Goal: Task Accomplishment & Management: Manage account settings

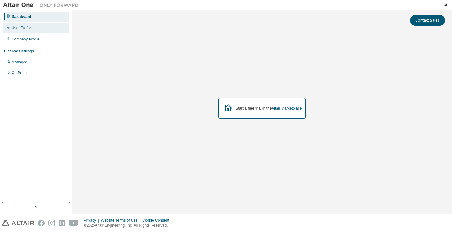
click at [50, 31] on div "User Profile" at bounding box center [36, 28] width 67 height 10
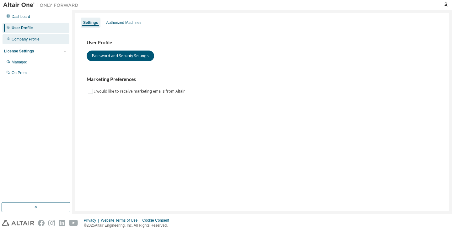
click at [54, 41] on div "Company Profile" at bounding box center [36, 39] width 67 height 10
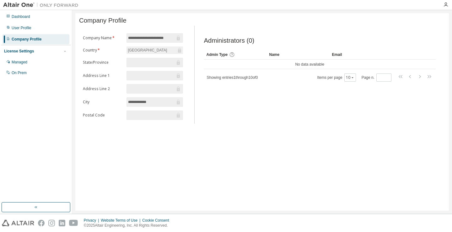
click at [147, 52] on div "[GEOGRAPHIC_DATA]" at bounding box center [155, 51] width 56 height 8
drag, startPoint x: 159, startPoint y: 106, endPoint x: 129, endPoint y: 107, distance: 30.5
click at [129, 107] on span "**********" at bounding box center [155, 101] width 56 height 9
click at [42, 65] on div "Managed" at bounding box center [36, 62] width 67 height 10
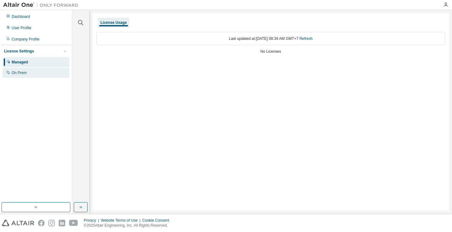
click at [54, 71] on div "On Prem" at bounding box center [36, 73] width 67 height 10
